Goal: Contribute content

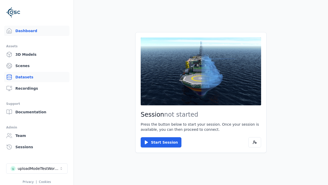
click at [37, 77] on link "Datasets" at bounding box center [36, 77] width 65 height 10
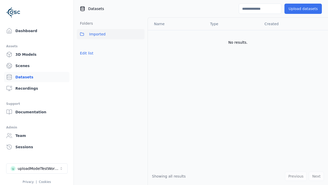
click at [305, 9] on button "Upload datasets" at bounding box center [303, 9] width 37 height 10
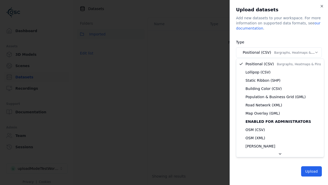
click at [279, 52] on button "Positional (CSV) Bargraphs, Heatmaps & Pins" at bounding box center [279, 52] width 86 height 10
select select "*****"
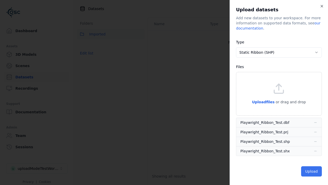
click at [312, 171] on button "Upload" at bounding box center [311, 171] width 21 height 10
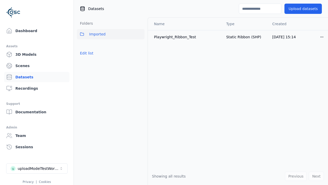
click at [260, 9] on input at bounding box center [260, 9] width 43 height 10
